Goal: Task Accomplishment & Management: Use online tool/utility

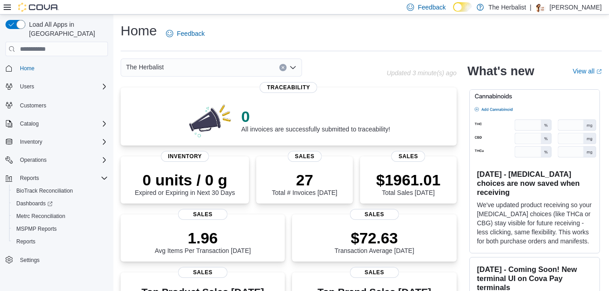
click at [35, 238] on span "Reports" at bounding box center [25, 241] width 19 height 7
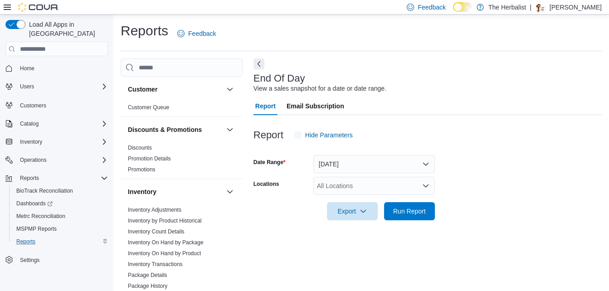
scroll to position [11, 0]
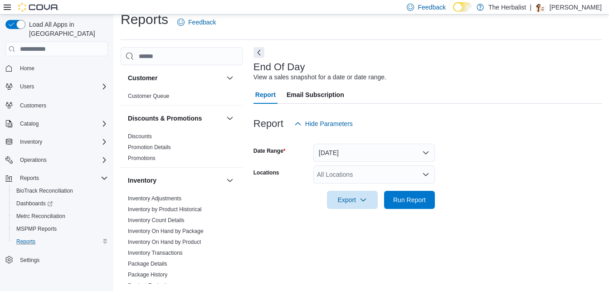
click at [378, 174] on div "All Locations" at bounding box center [374, 175] width 122 height 18
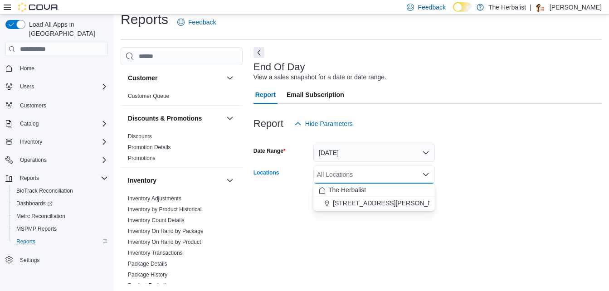
click at [371, 201] on span "[STREET_ADDRESS][PERSON_NAME]" at bounding box center [390, 203] width 115 height 9
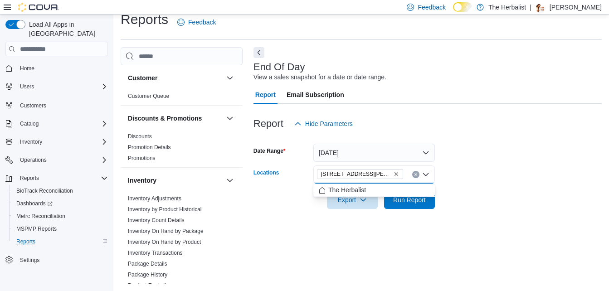
click at [534, 238] on div "End Of Day View a sales snapshot for a date or date range. Report Email Subscri…" at bounding box center [428, 165] width 348 height 237
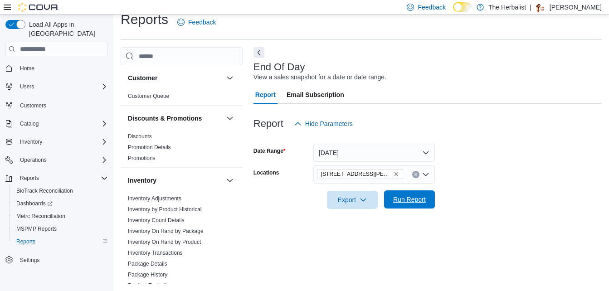
click at [412, 205] on span "Run Report" at bounding box center [410, 200] width 40 height 18
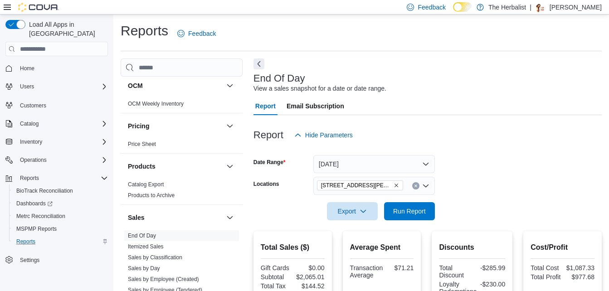
click at [415, 186] on icon "Clear input" at bounding box center [416, 186] width 4 height 4
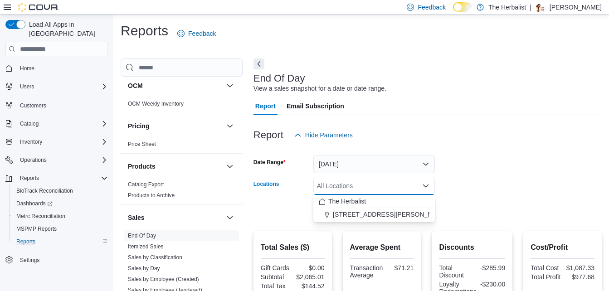
click at [528, 178] on form "Date Range [DATE] Locations All Locations Combo box. Selected. Combo box input.…" at bounding box center [428, 182] width 348 height 76
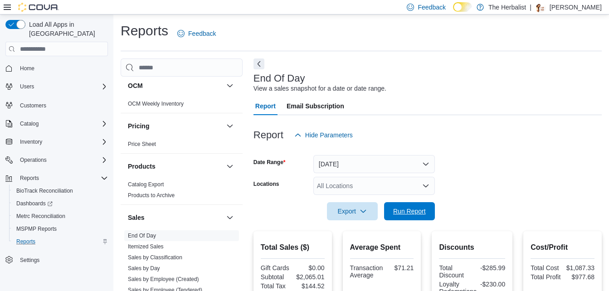
click at [427, 209] on span "Run Report" at bounding box center [410, 211] width 40 height 18
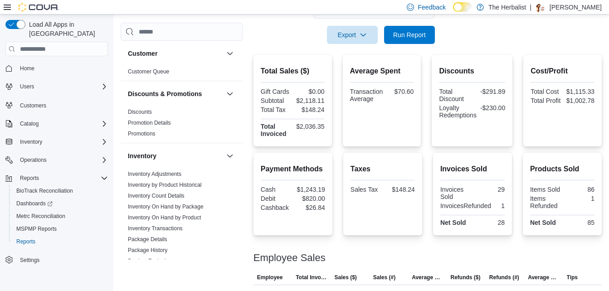
scroll to position [176, 0]
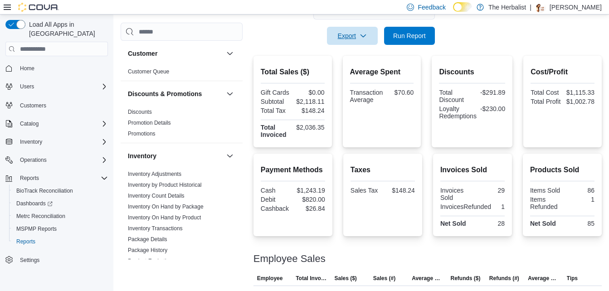
drag, startPoint x: 370, startPoint y: 37, endPoint x: 393, endPoint y: 58, distance: 30.9
click at [370, 37] on span "Export" at bounding box center [353, 36] width 40 height 18
click at [356, 77] on button "Export to Pdf" at bounding box center [354, 72] width 52 height 18
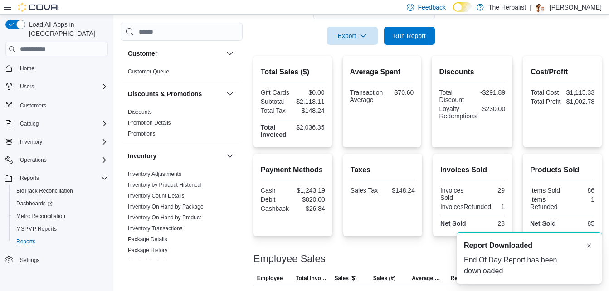
scroll to position [0, 0]
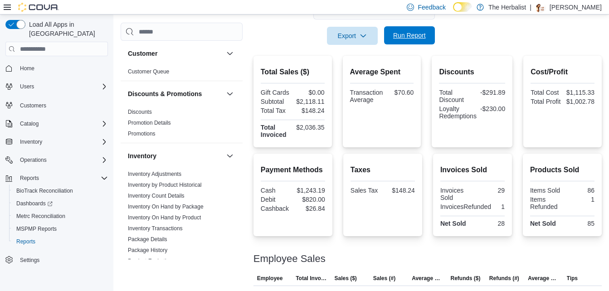
click at [401, 38] on span "Run Report" at bounding box center [409, 35] width 33 height 9
click at [353, 34] on span "Export" at bounding box center [353, 35] width 40 height 18
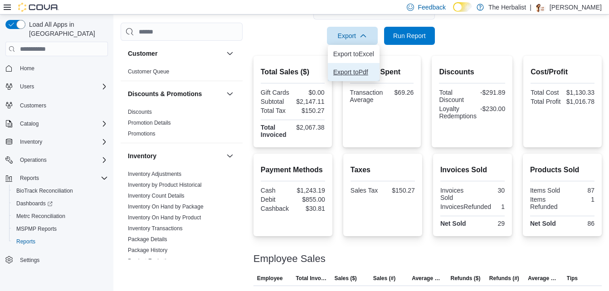
click at [362, 77] on button "Export to Pdf" at bounding box center [354, 72] width 52 height 18
drag, startPoint x: 49, startPoint y: 225, endPoint x: 65, endPoint y: 227, distance: 15.6
click at [49, 225] on span "MSPMP Reports" at bounding box center [36, 229] width 40 height 11
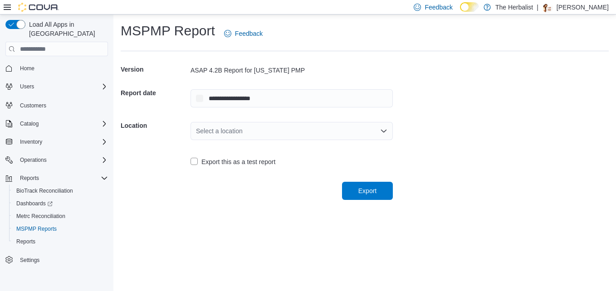
click at [286, 138] on div "Select a location" at bounding box center [292, 131] width 202 height 18
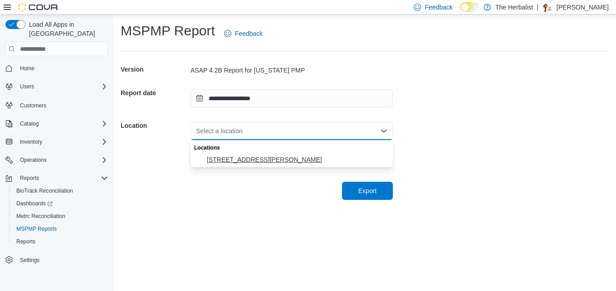
click at [279, 164] on button "[STREET_ADDRESS][PERSON_NAME]" at bounding box center [292, 159] width 202 height 13
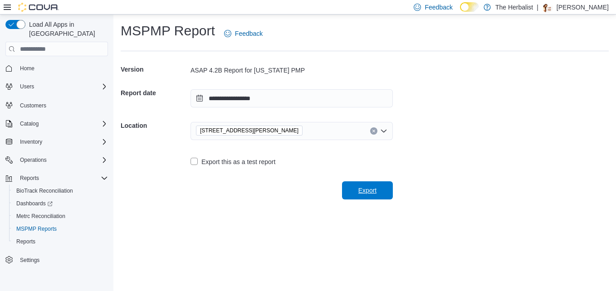
click at [368, 188] on span "Export" at bounding box center [367, 190] width 18 height 9
